Goal: Information Seeking & Learning: Compare options

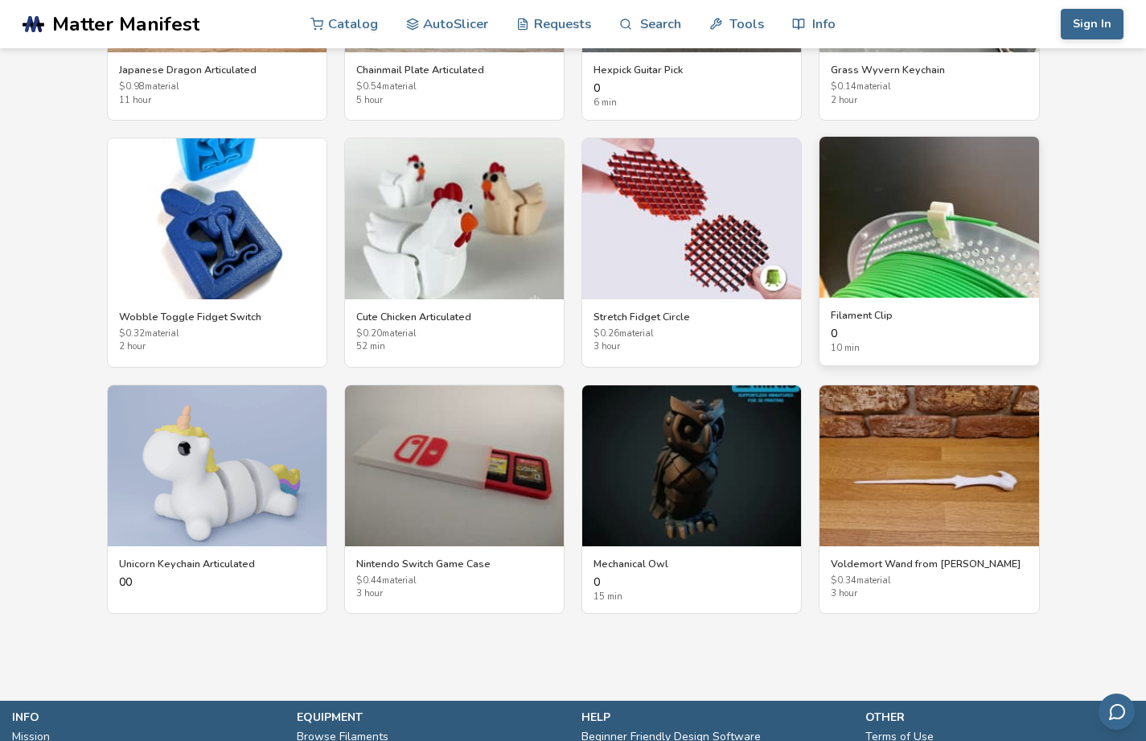
scroll to position [2638, 0]
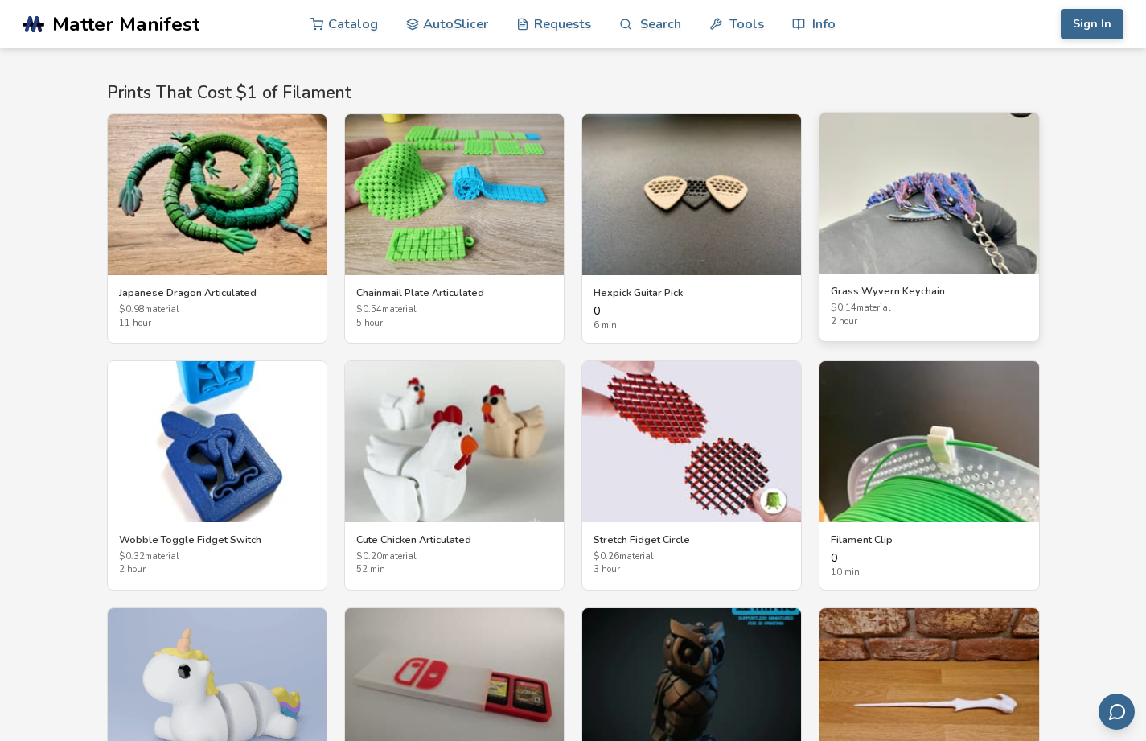
click at [914, 203] on img at bounding box center [928, 193] width 219 height 161
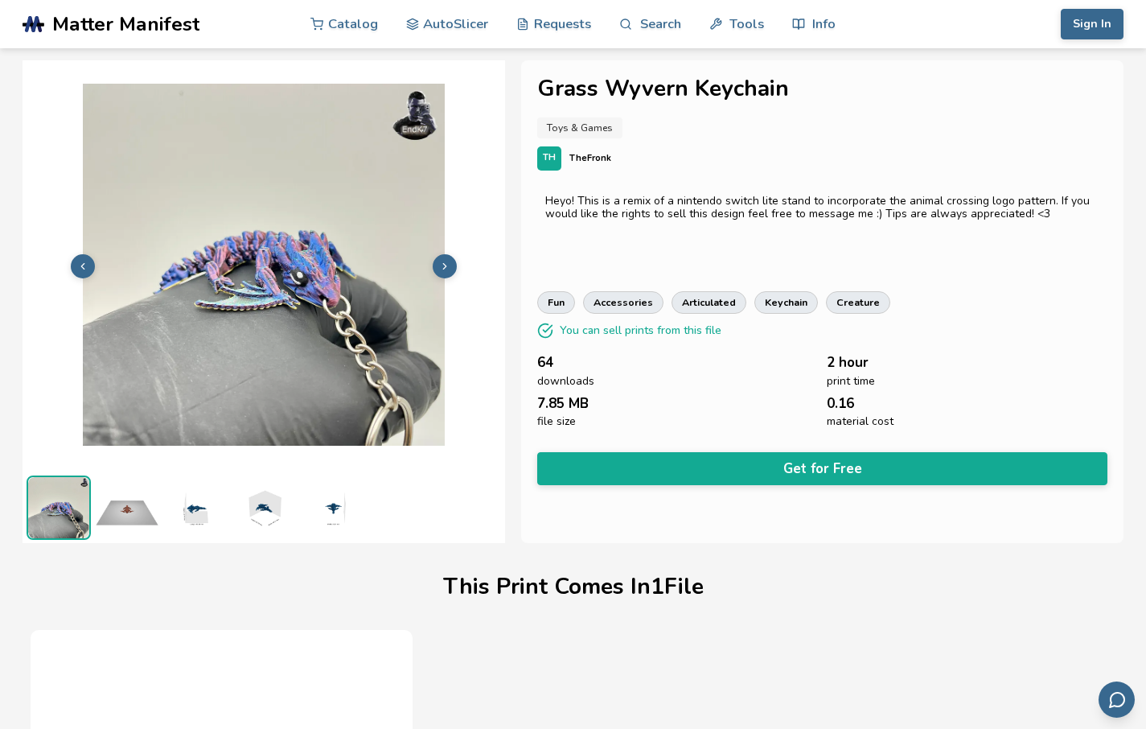
click at [261, 519] on img at bounding box center [264, 507] width 64 height 64
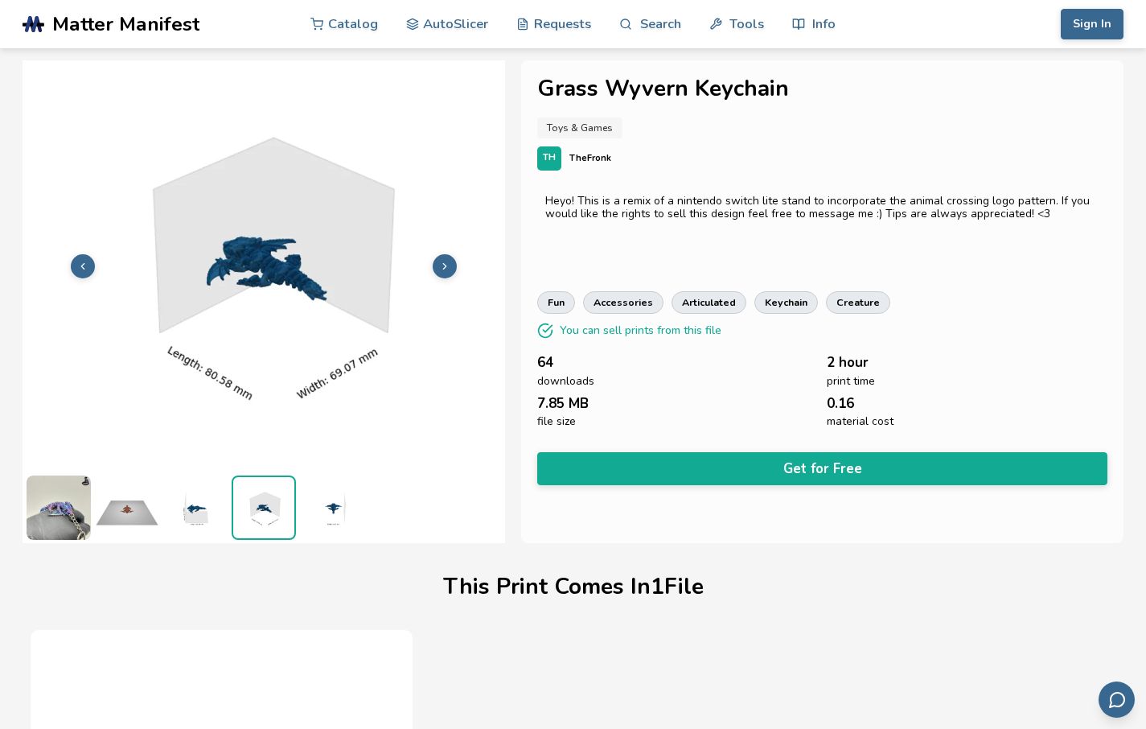
click at [138, 530] on img at bounding box center [127, 507] width 64 height 64
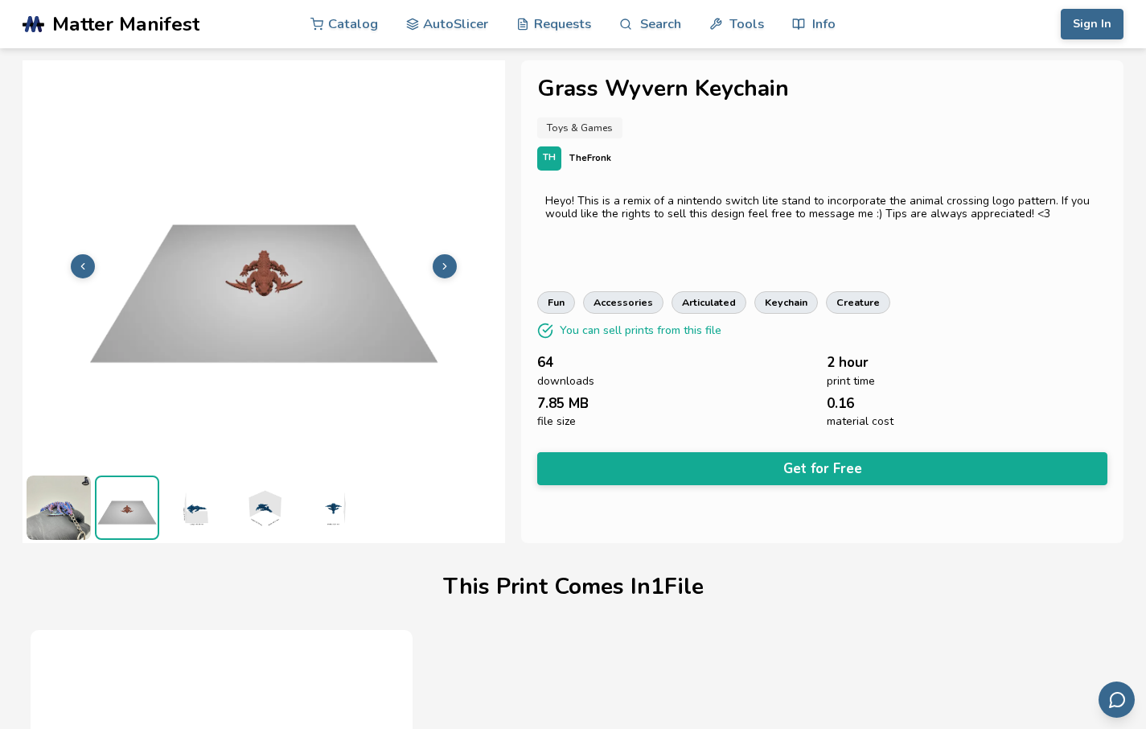
click at [262, 522] on img at bounding box center [264, 507] width 64 height 64
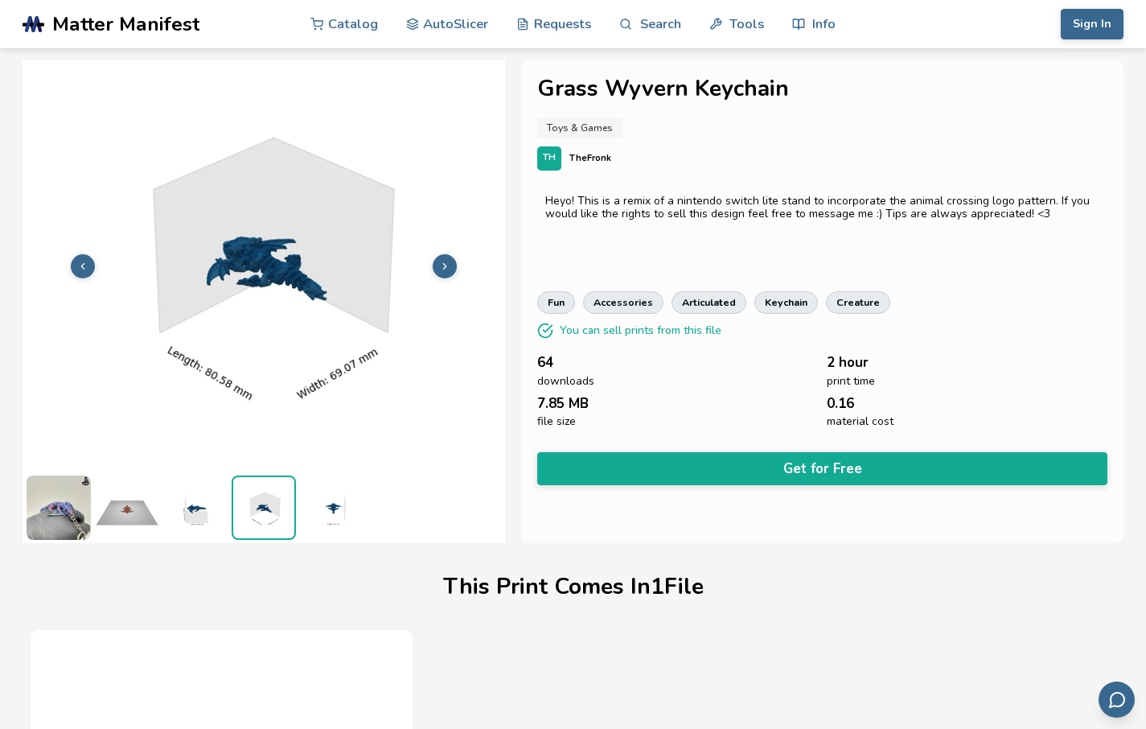
click at [339, 517] on img at bounding box center [332, 507] width 64 height 64
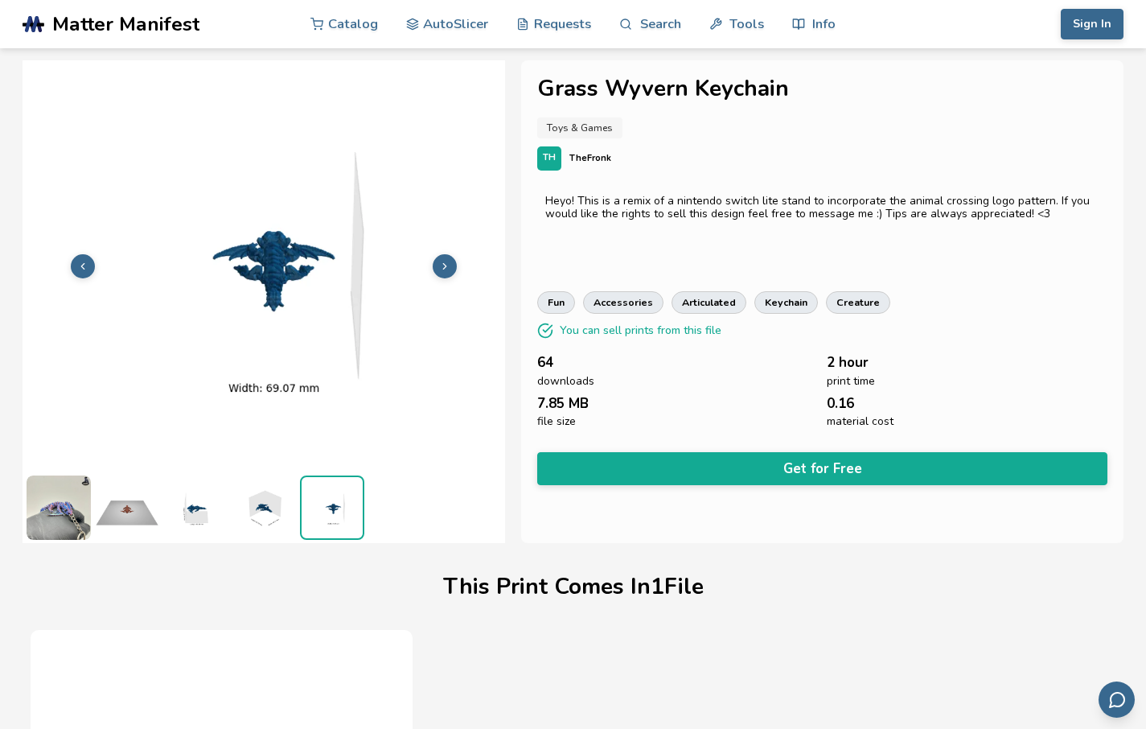
click at [48, 522] on img at bounding box center [59, 507] width 64 height 64
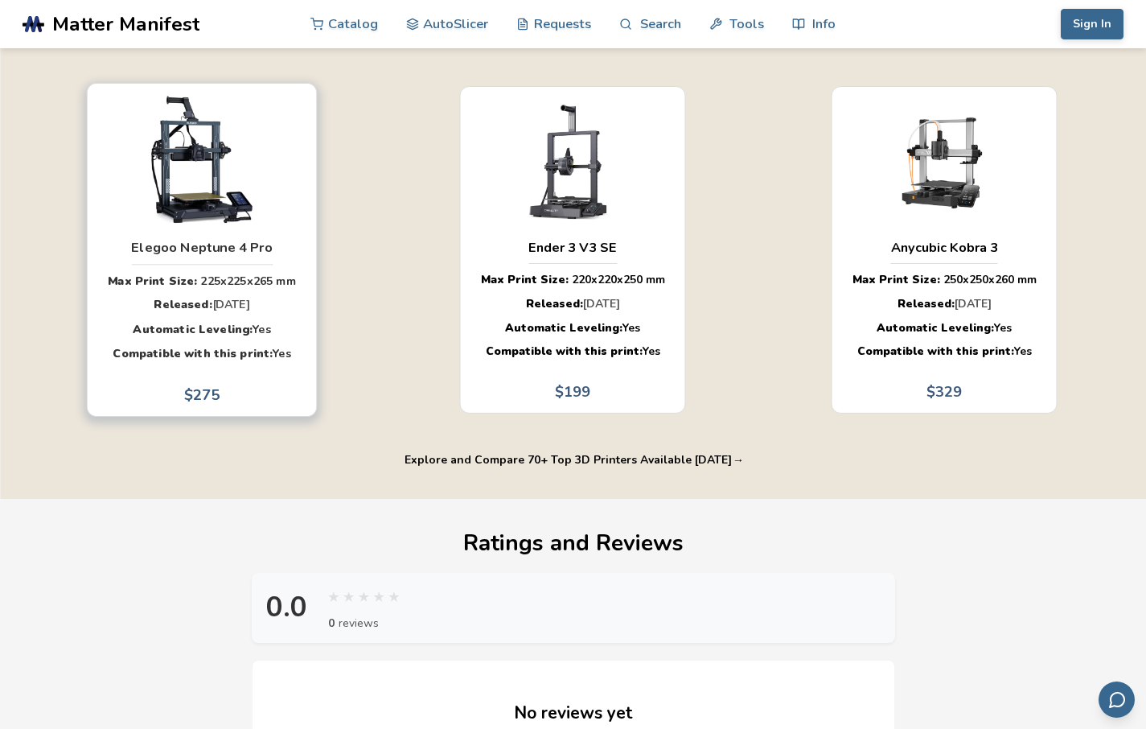
scroll to position [1126, 0]
